Goal: Transaction & Acquisition: Purchase product/service

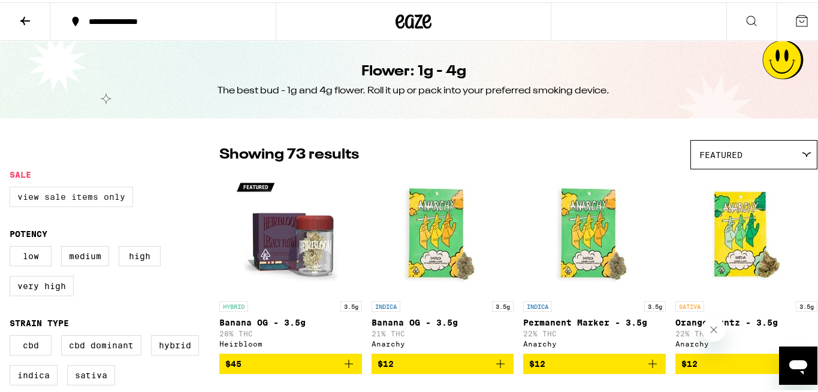
click at [67, 198] on label "View Sale Items Only" at bounding box center [71, 195] width 123 height 20
click at [13, 187] on input "View Sale Items Only" at bounding box center [12, 186] width 1 height 1
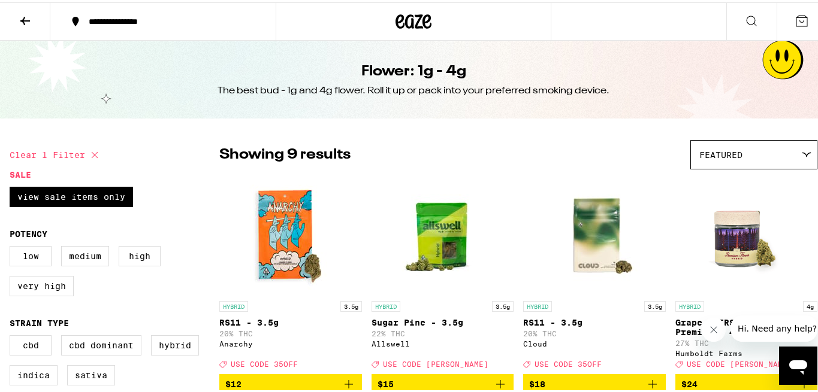
click at [95, 152] on icon at bounding box center [94, 153] width 14 height 14
checkbox input "false"
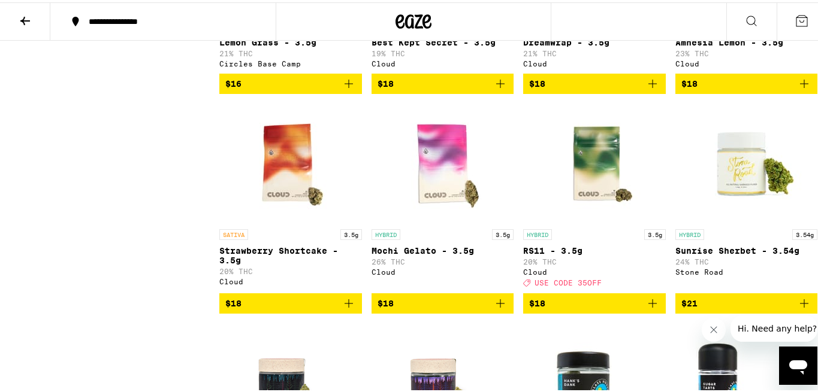
scroll to position [921, 0]
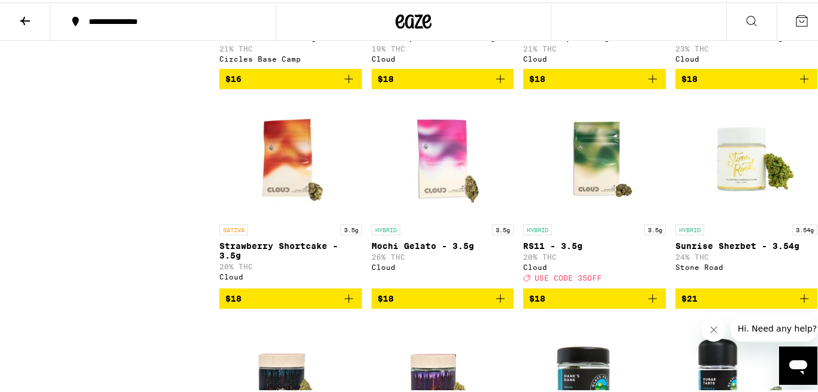
click at [271, 304] on span "$18" at bounding box center [290, 296] width 131 height 14
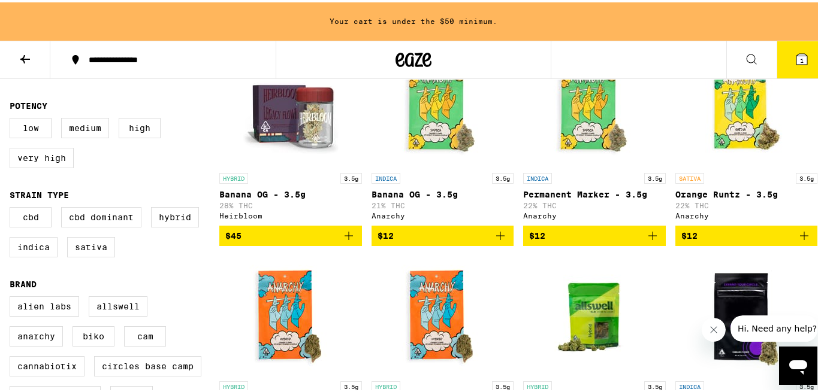
scroll to position [168, 0]
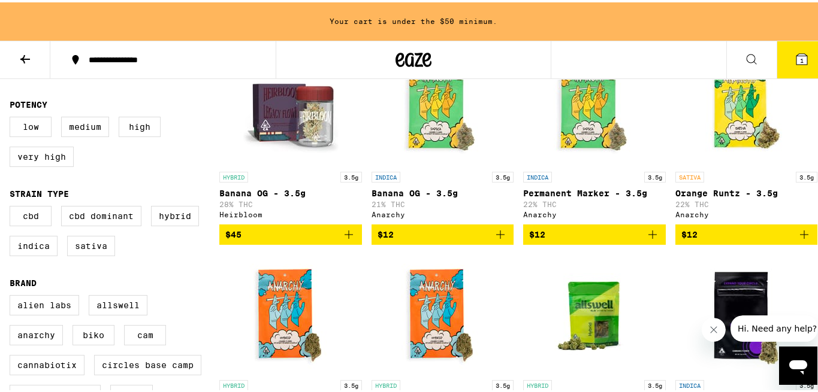
click at [430, 238] on span "$12" at bounding box center [442, 232] width 131 height 14
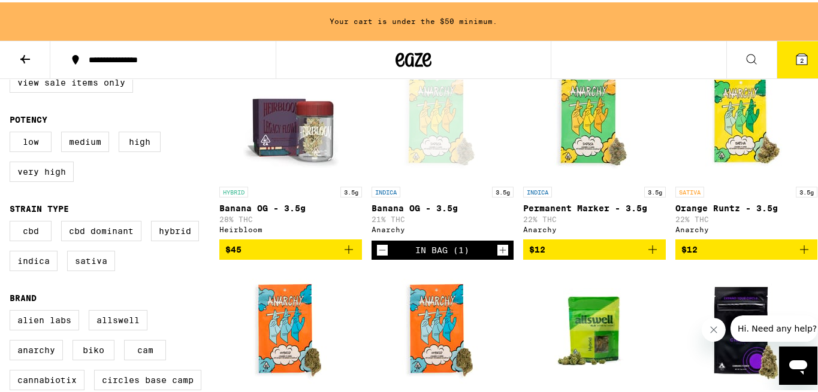
scroll to position [156, 0]
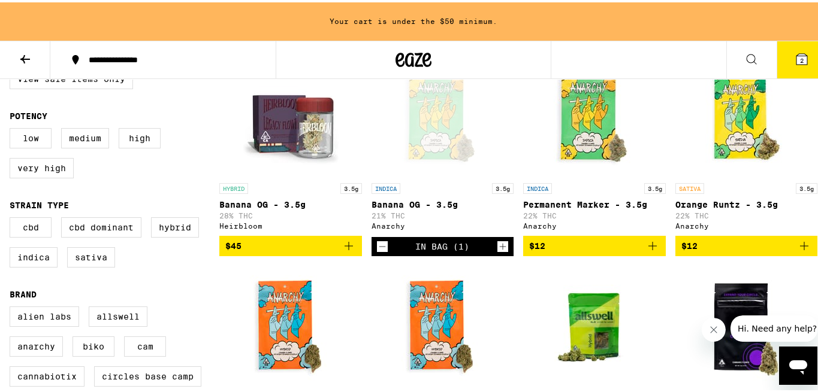
click at [377, 248] on icon "Decrement" at bounding box center [382, 244] width 11 height 14
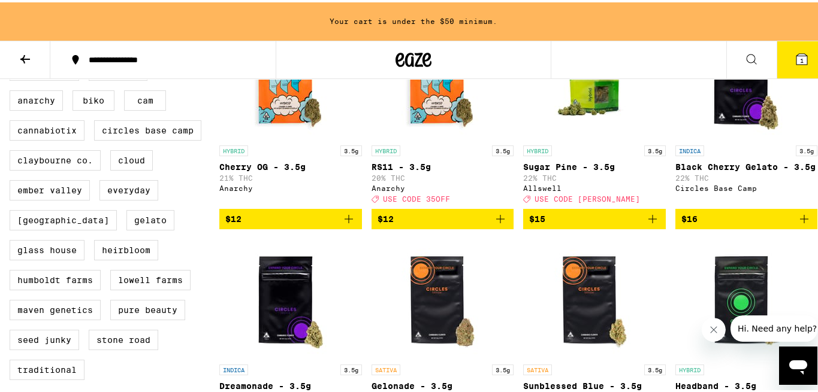
scroll to position [404, 0]
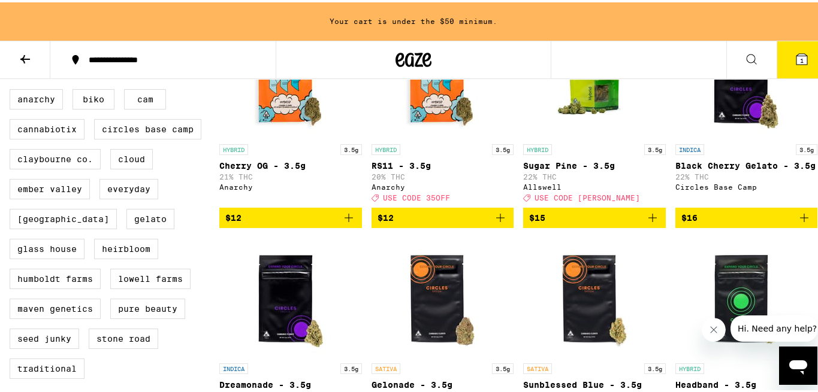
click at [709, 223] on span "$16" at bounding box center [746, 215] width 131 height 14
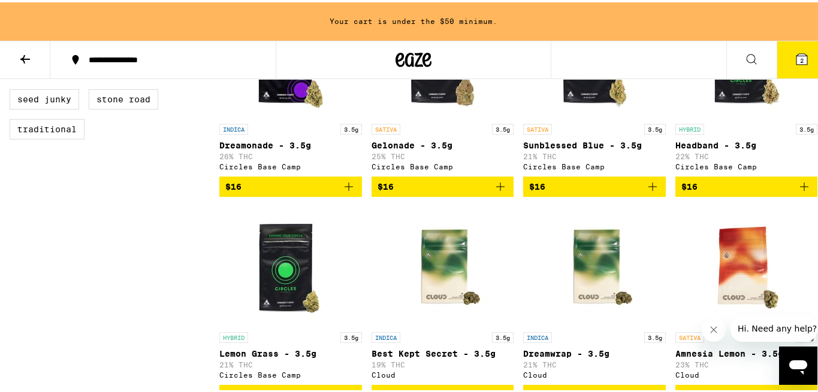
scroll to position [644, 0]
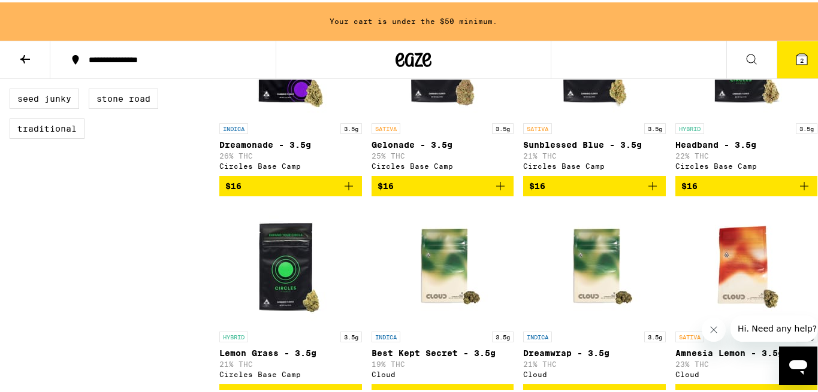
click at [280, 191] on span "$16" at bounding box center [290, 184] width 131 height 14
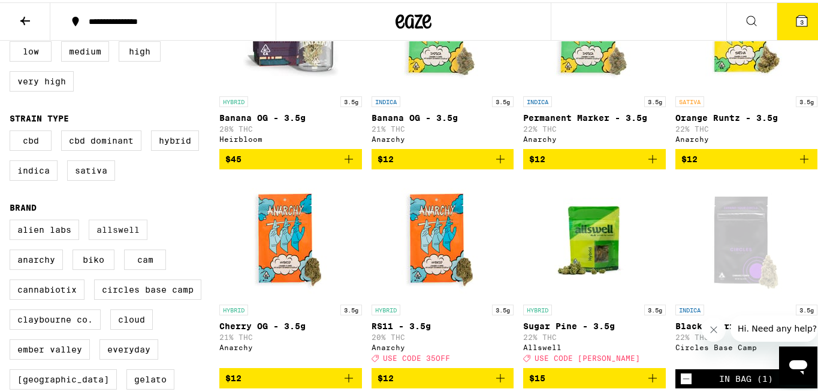
scroll to position [165, 0]
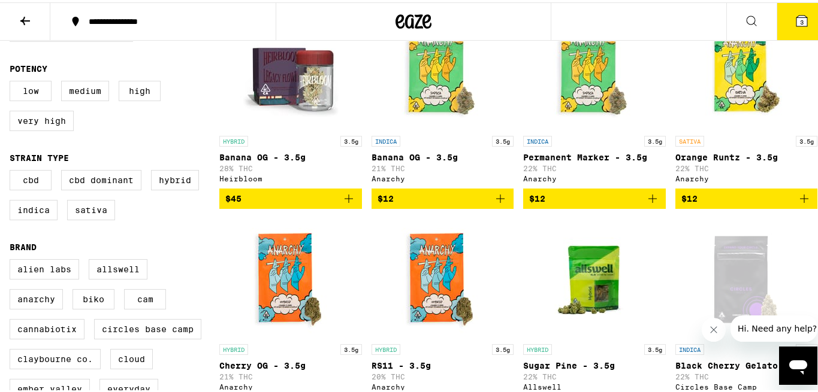
click at [800, 22] on span "3" at bounding box center [802, 19] width 4 height 7
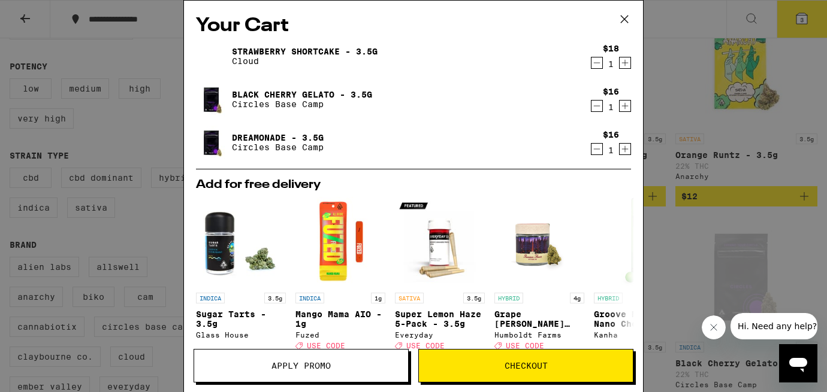
click at [622, 20] on icon at bounding box center [624, 19] width 18 height 18
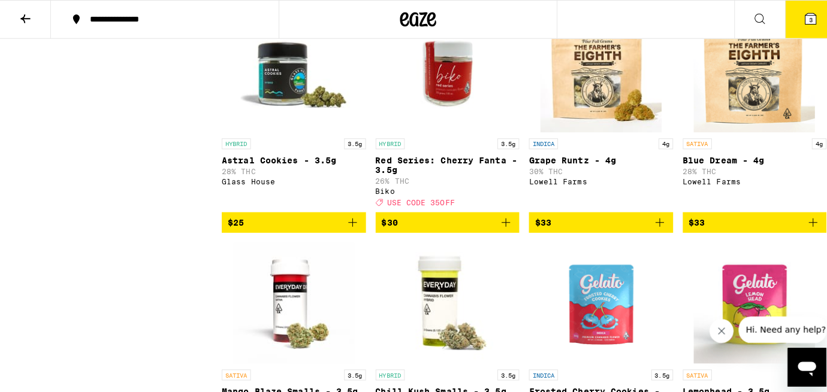
scroll to position [1464, 0]
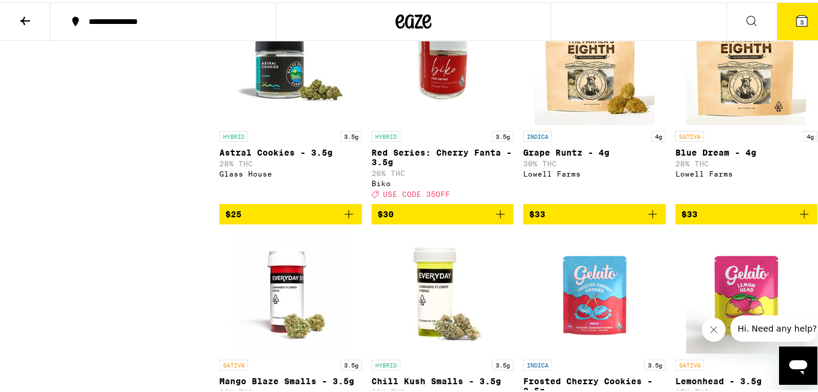
click at [714, 219] on span "$33" at bounding box center [746, 212] width 131 height 14
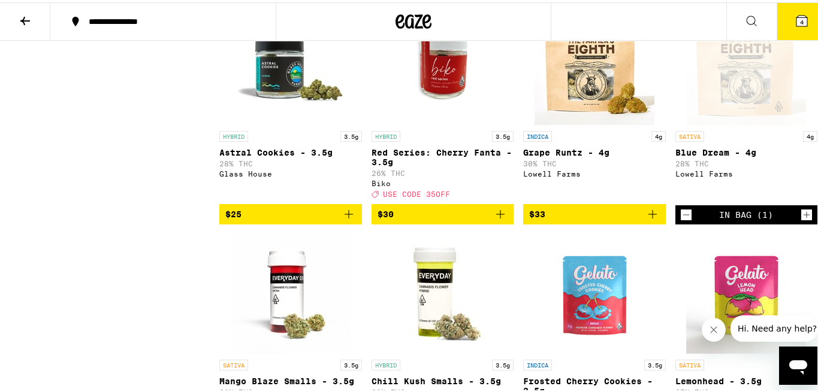
click at [796, 16] on icon at bounding box center [801, 18] width 11 height 11
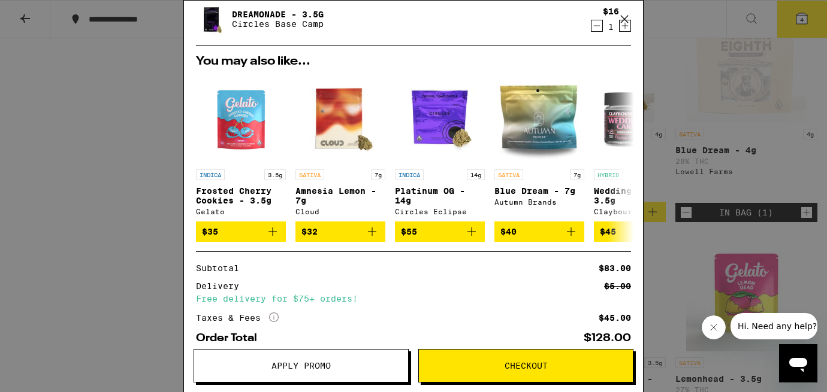
scroll to position [236, 0]
